Goal: Find specific page/section: Find specific page/section

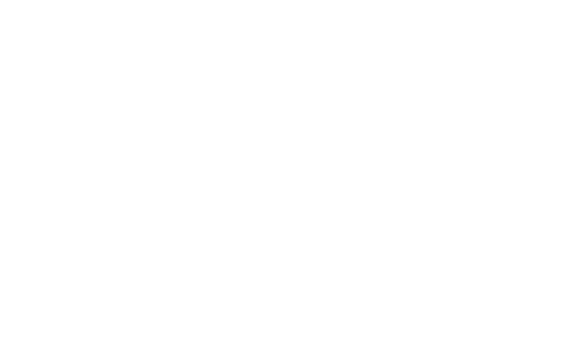
select select "Song"
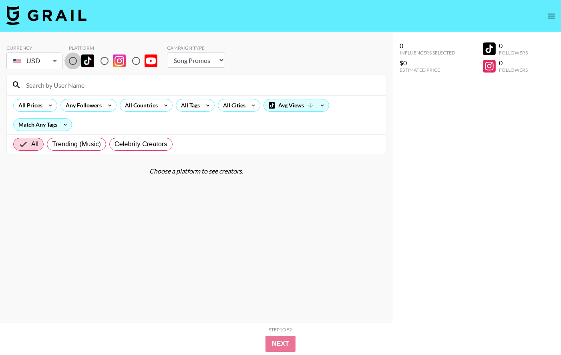
click at [73, 58] on input "radio" at bounding box center [72, 60] width 17 height 17
radio input "true"
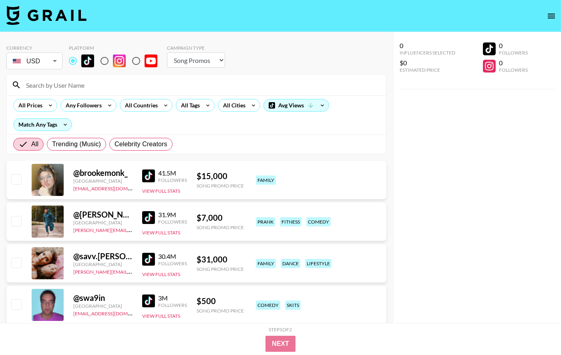
click at [75, 81] on input at bounding box center [201, 85] width 360 height 13
paste input "nevaaadaa"
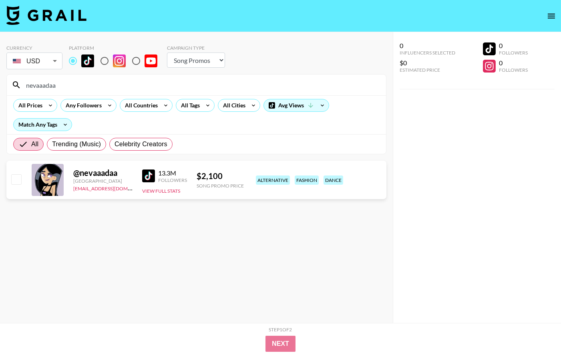
click at [116, 85] on input "nevaaadaa" at bounding box center [201, 85] width 360 height 13
paste input "layloqasim"
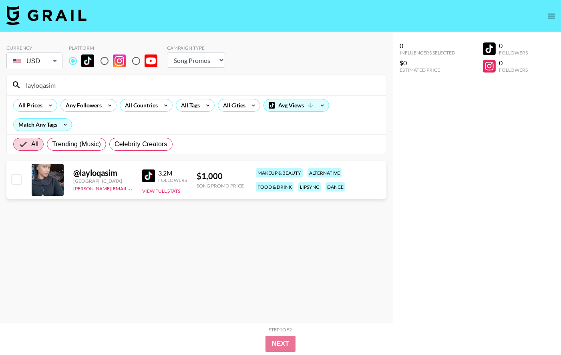
click at [111, 83] on input "layloqasim" at bounding box center [201, 85] width 360 height 13
paste input "mahouberry"
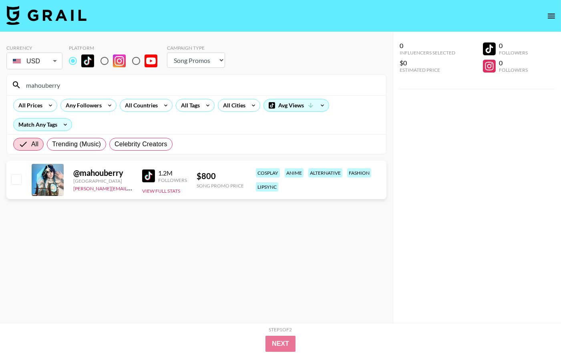
click at [118, 92] on div "mahouberry" at bounding box center [196, 85] width 379 height 21
click at [118, 89] on input "mahouberry" at bounding box center [201, 85] width 360 height 13
paste input "ageminifai"
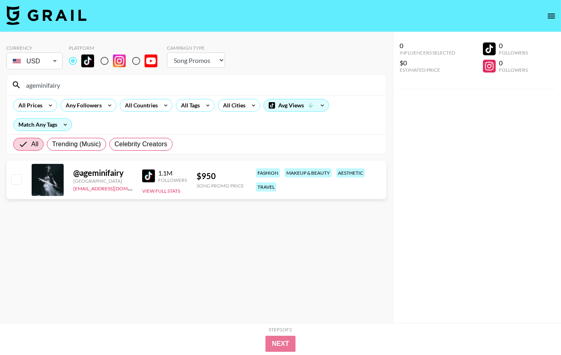
click at [126, 79] on input "ageminifairy" at bounding box center [201, 85] width 360 height 13
paste input "thepalcave"
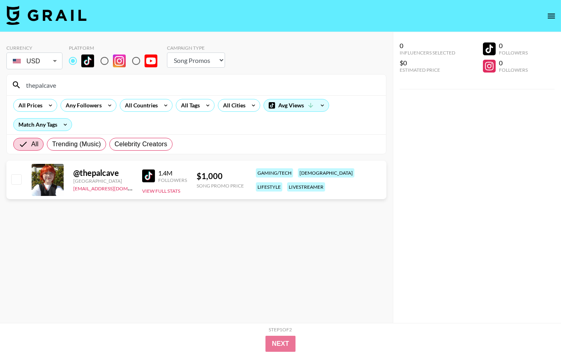
click at [121, 80] on input "thepalcave" at bounding box center [201, 85] width 360 height 13
paste input "nico1eodeon"
click at [56, 86] on input "nico1eodeon" at bounding box center [201, 85] width 360 height 13
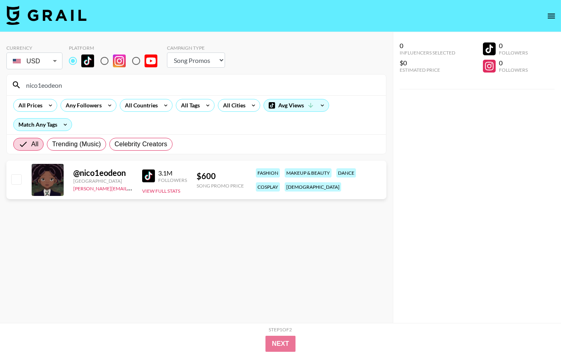
paste input "tesskrb"
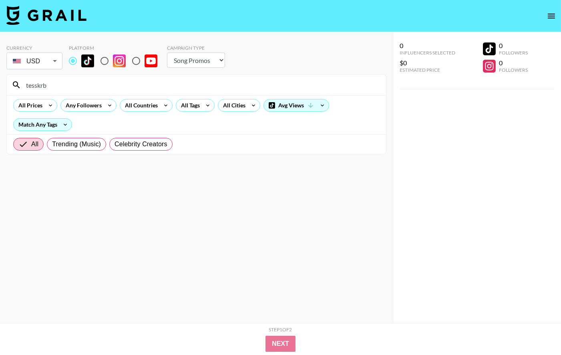
type input "tesskrb"
click at [207, 59] on select "Choose Type... Song Promos Brand Promos" at bounding box center [196, 59] width 58 height 15
select select "Brand"
click at [167, 52] on select "Choose Type... Song Promos Brand Promos" at bounding box center [196, 59] width 58 height 15
click at [54, 87] on input "tesskrb" at bounding box center [201, 85] width 360 height 13
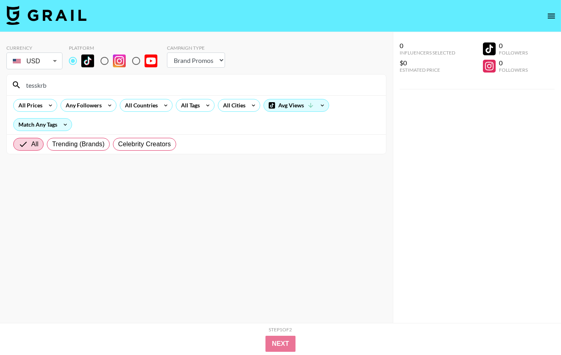
click at [54, 87] on input "tesskrb" at bounding box center [201, 85] width 360 height 13
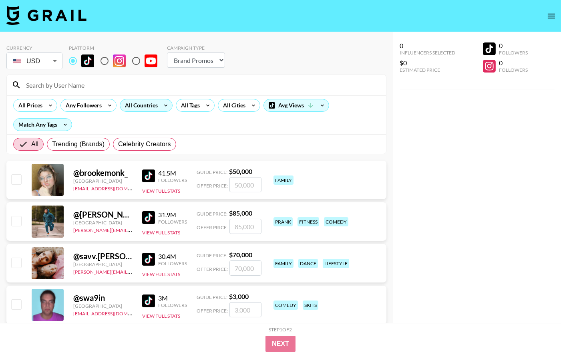
click at [165, 111] on icon at bounding box center [165, 105] width 13 height 12
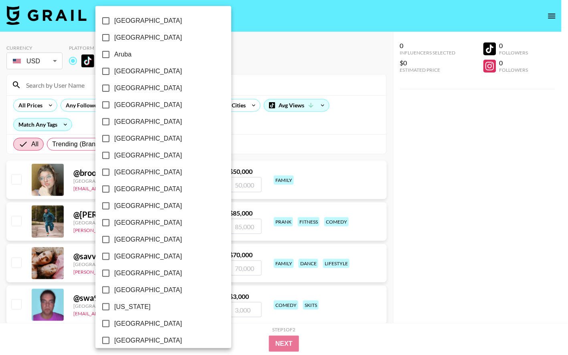
click at [139, 121] on label "[GEOGRAPHIC_DATA]" at bounding box center [157, 121] width 121 height 17
click at [114, 121] on input "[GEOGRAPHIC_DATA]" at bounding box center [105, 121] width 17 height 17
checkbox input "true"
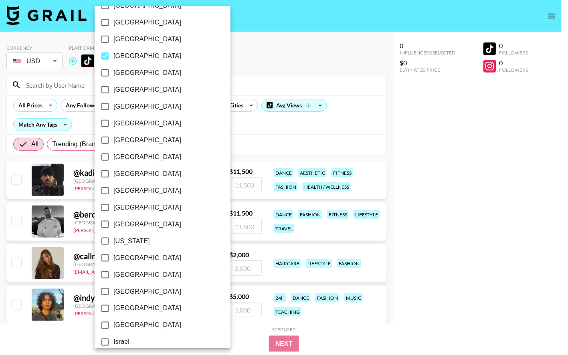
scroll to position [69, 0]
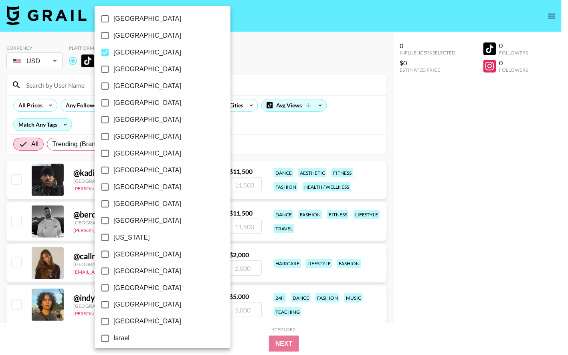
click at [137, 226] on label "[GEOGRAPHIC_DATA]" at bounding box center [157, 220] width 121 height 17
click at [113, 226] on input "[GEOGRAPHIC_DATA]" at bounding box center [105, 220] width 17 height 17
checkbox input "true"
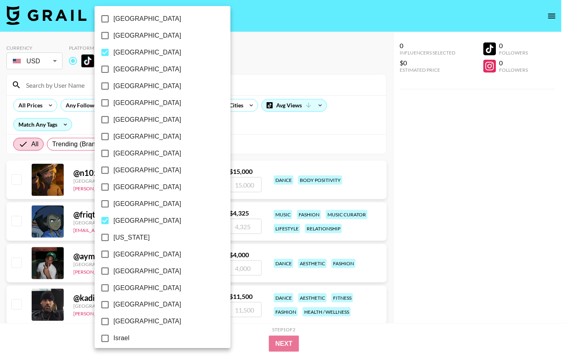
scroll to position [510, 0]
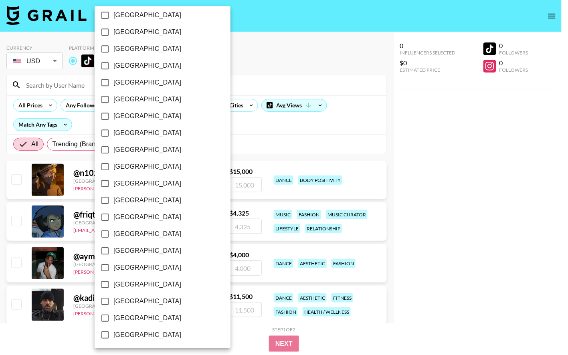
click at [141, 287] on span "[GEOGRAPHIC_DATA]" at bounding box center [147, 285] width 68 height 10
click at [113, 287] on input "[GEOGRAPHIC_DATA]" at bounding box center [105, 284] width 17 height 17
checkbox input "true"
click at [231, 123] on div at bounding box center [284, 177] width 568 height 355
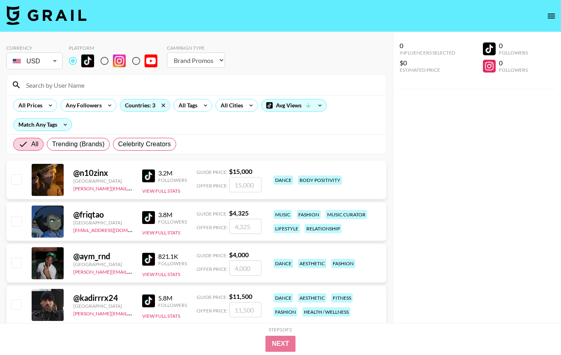
click at [203, 107] on icon at bounding box center [205, 105] width 13 height 12
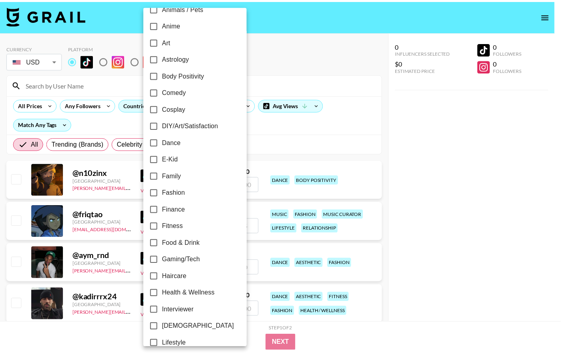
scroll to position [148, 0]
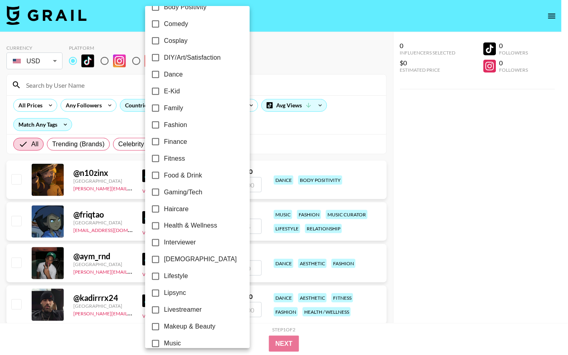
click at [198, 121] on label "Fashion" at bounding box center [192, 125] width 90 height 17
click at [164, 121] on input "Fashion" at bounding box center [155, 125] width 17 height 17
checkbox input "true"
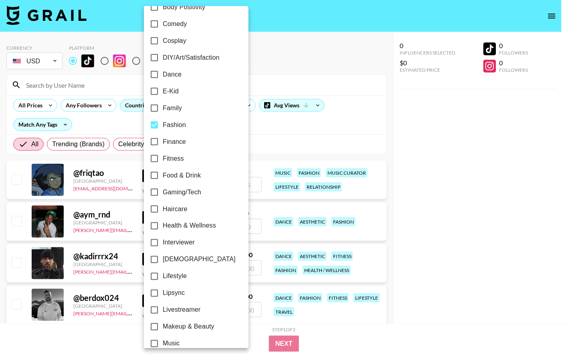
click at [290, 135] on div at bounding box center [284, 177] width 568 height 355
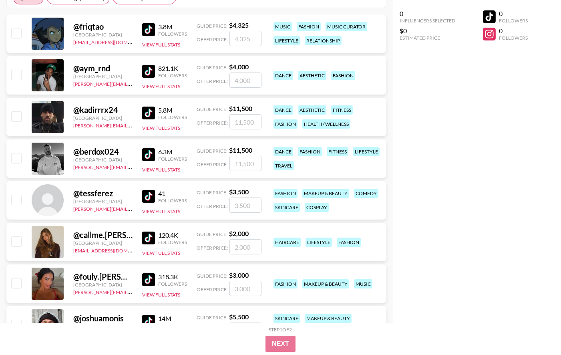
scroll to position [198, 0]
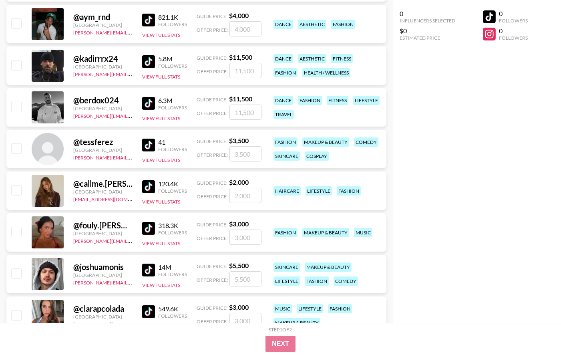
click at [151, 187] on img at bounding box center [148, 186] width 13 height 13
drag, startPoint x: 149, startPoint y: 226, endPoint x: 148, endPoint y: 235, distance: 8.8
click at [149, 226] on img at bounding box center [148, 228] width 13 height 13
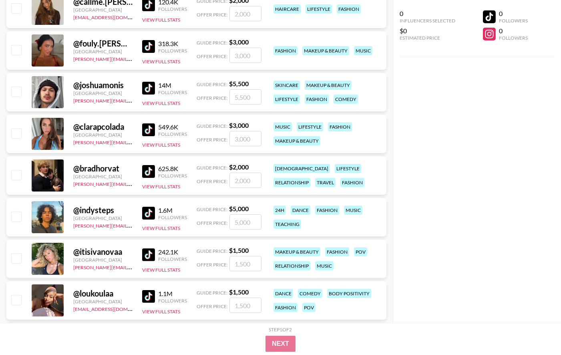
scroll to position [395, 0]
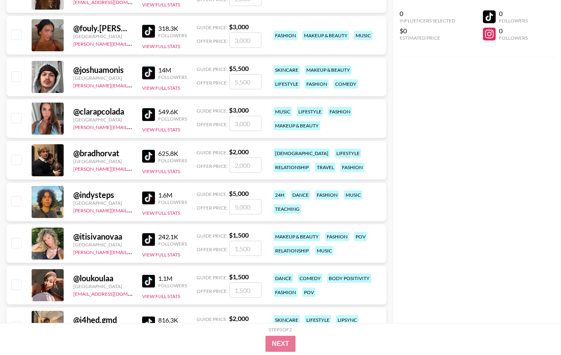
click at [149, 237] on img at bounding box center [148, 239] width 13 height 13
click at [150, 283] on img at bounding box center [148, 281] width 13 height 13
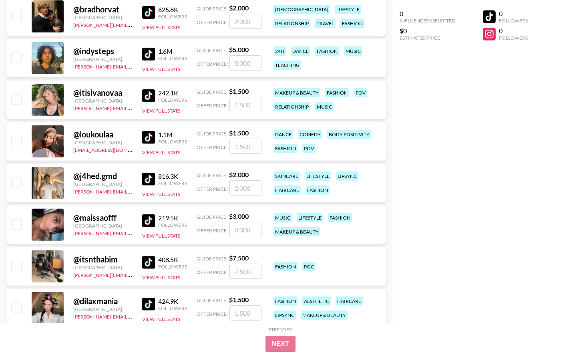
scroll to position [539, 0]
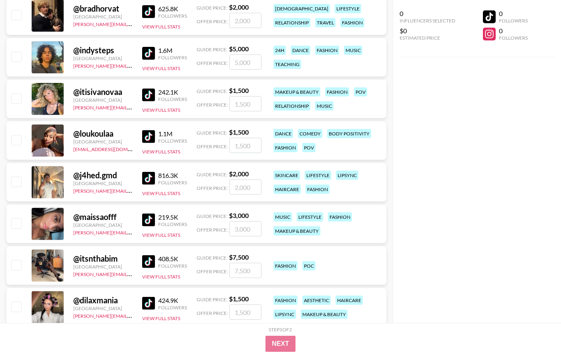
click at [146, 222] on img at bounding box center [148, 220] width 13 height 13
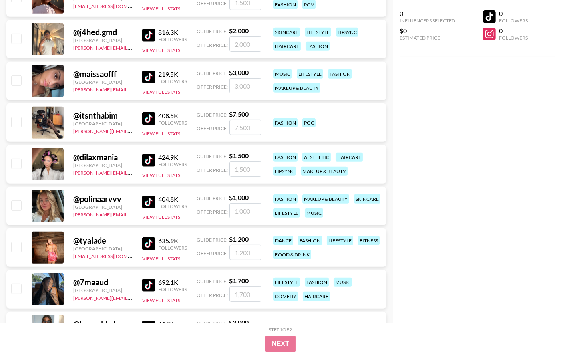
scroll to position [699, 0]
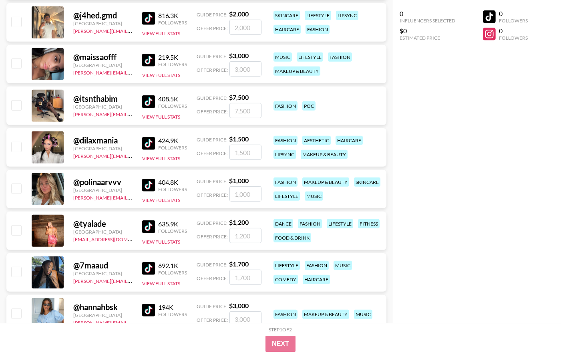
click at [146, 143] on img at bounding box center [148, 143] width 13 height 13
click at [149, 186] on img at bounding box center [148, 185] width 13 height 13
click at [149, 224] on img at bounding box center [148, 226] width 13 height 13
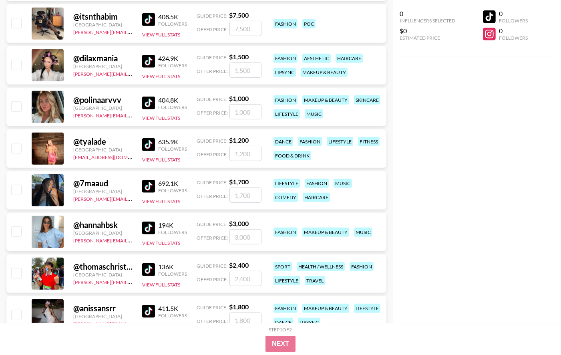
scroll to position [798, 0]
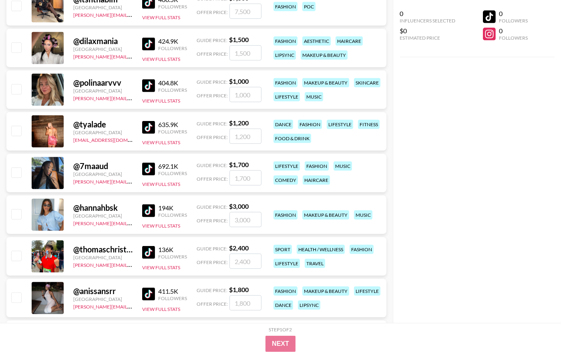
click at [148, 169] on img at bounding box center [148, 169] width 13 height 13
click at [147, 213] on img at bounding box center [148, 210] width 13 height 13
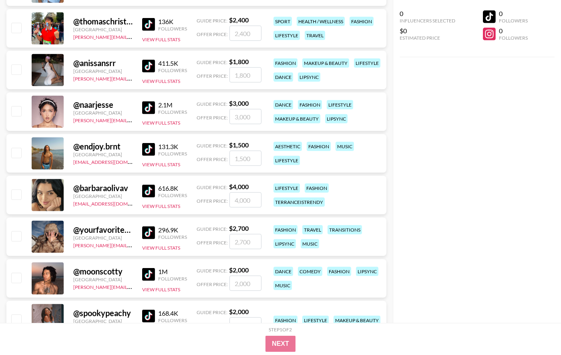
scroll to position [1043, 0]
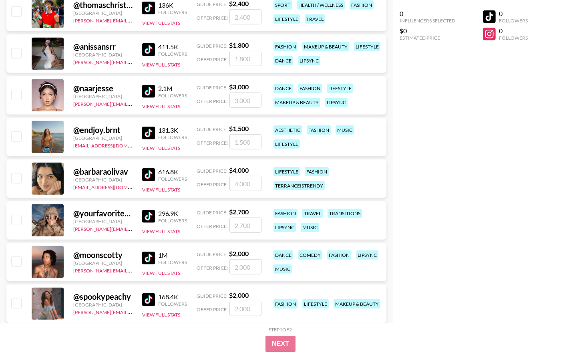
click at [145, 173] on img at bounding box center [148, 174] width 13 height 13
click at [149, 214] on img at bounding box center [148, 216] width 13 height 13
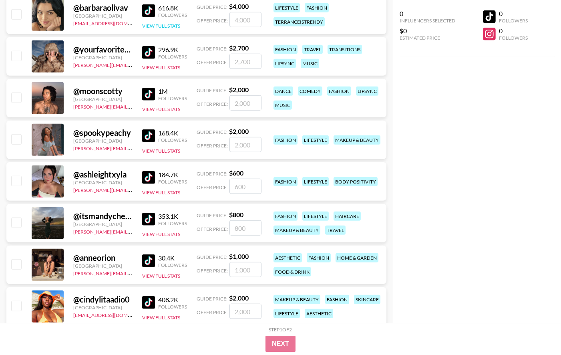
scroll to position [1208, 0]
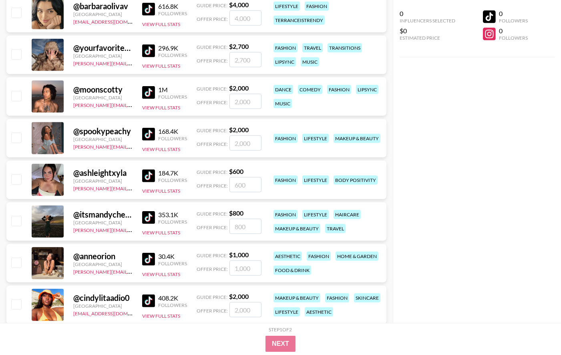
click at [145, 173] on img at bounding box center [148, 175] width 13 height 13
click at [145, 132] on img at bounding box center [148, 134] width 13 height 13
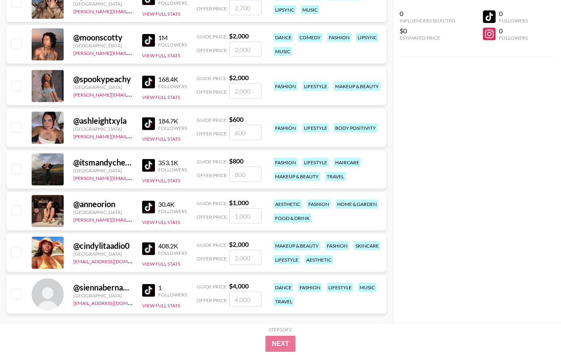
scroll to position [1261, 0]
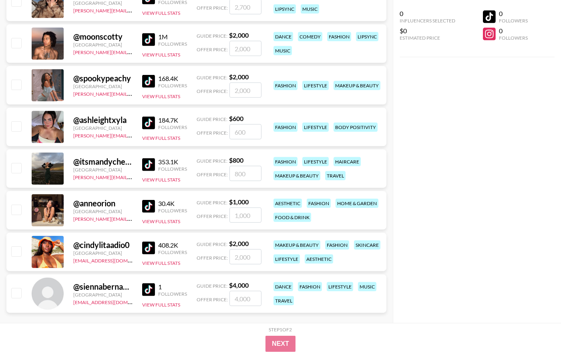
click at [147, 162] on img at bounding box center [148, 164] width 13 height 13
click at [148, 201] on img at bounding box center [148, 206] width 13 height 13
